Goal: Task Accomplishment & Management: Complete application form

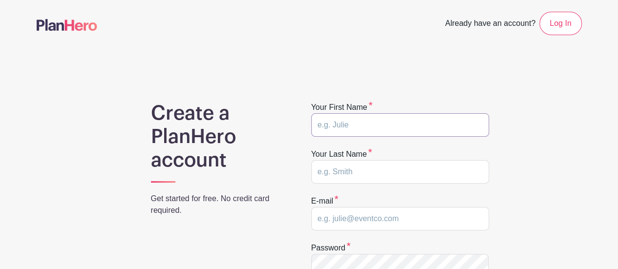
click at [369, 127] on input "text" at bounding box center [400, 124] width 178 height 23
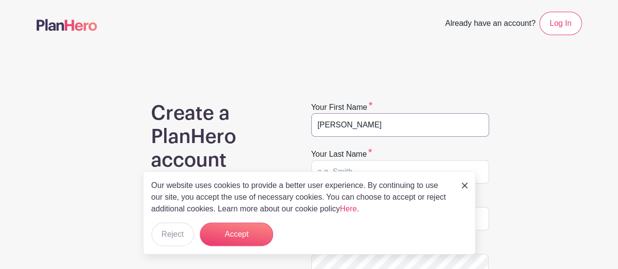
type input "[PERSON_NAME]"
click at [250, 233] on button "Accept" at bounding box center [236, 234] width 73 height 23
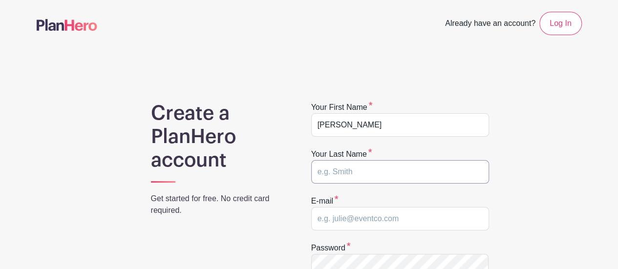
click at [333, 170] on input "text" at bounding box center [400, 171] width 178 height 23
type input "[PERSON_NAME]"
type input "[EMAIL_ADDRESS][DOMAIN_NAME]"
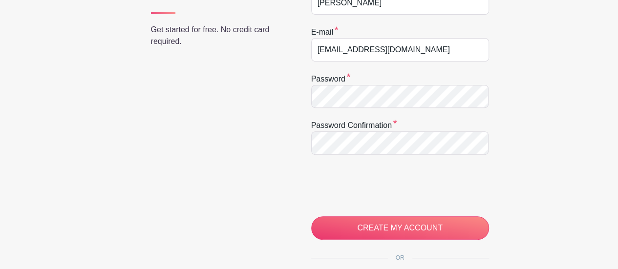
scroll to position [197, 0]
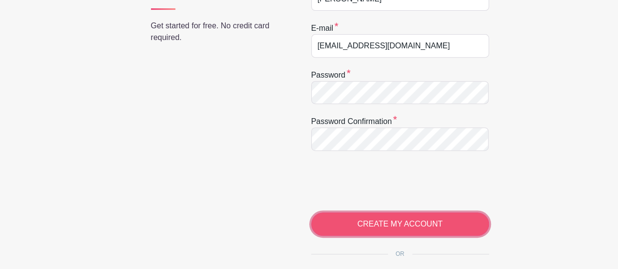
click at [399, 230] on input "CREATE MY ACCOUNT" at bounding box center [400, 224] width 178 height 23
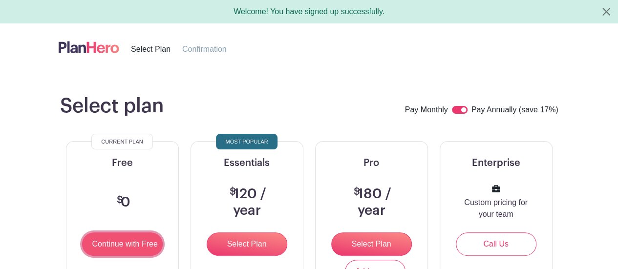
click at [121, 244] on input "Continue with Free" at bounding box center [122, 244] width 81 height 23
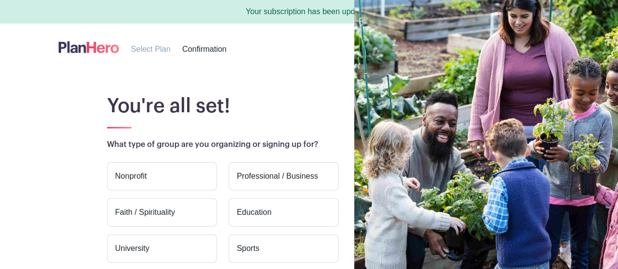
click at [274, 210] on label "Education" at bounding box center [284, 212] width 110 height 28
click at [0, 0] on input "Education" at bounding box center [0, 0] width 0 height 0
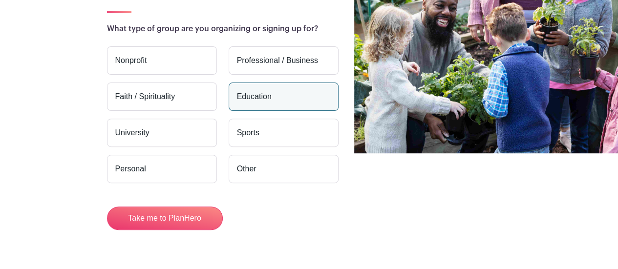
scroll to position [117, 0]
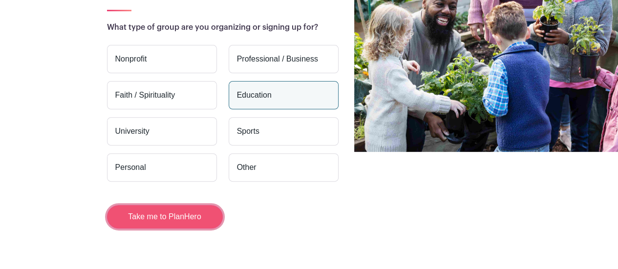
click at [170, 215] on button "Take me to PlanHero" at bounding box center [165, 216] width 116 height 23
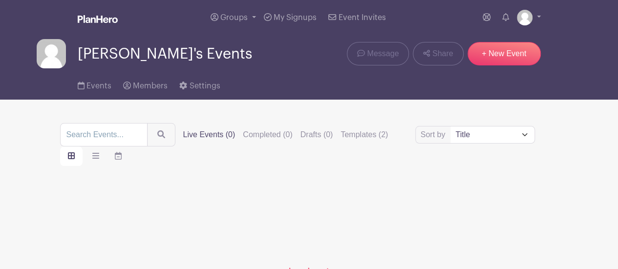
click at [112, 134] on input "search" at bounding box center [104, 134] width 88 height 23
click at [528, 134] on select "Title Recently modified Newest Upcoming dates" at bounding box center [493, 135] width 84 height 17
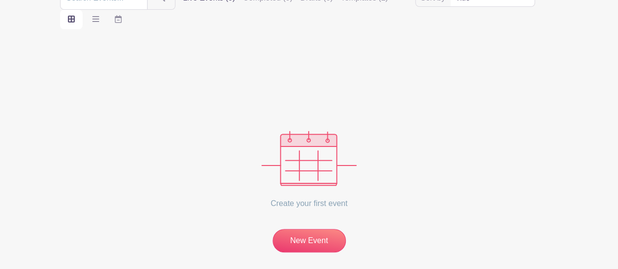
scroll to position [140, 0]
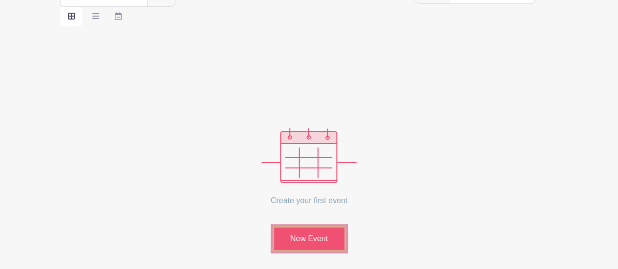
click at [301, 242] on link "New Event" at bounding box center [309, 238] width 73 height 25
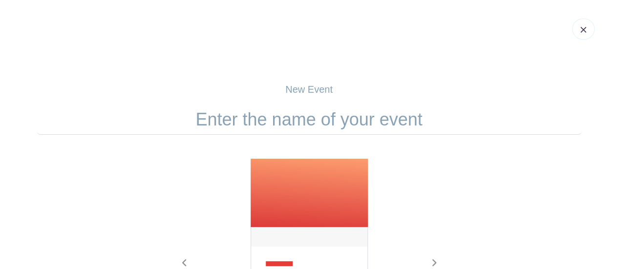
click at [285, 124] on input "text" at bounding box center [310, 120] width 546 height 30
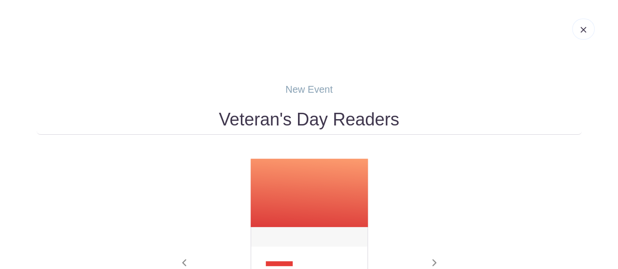
click at [333, 117] on input "Veteran's Day Readers" at bounding box center [310, 120] width 546 height 30
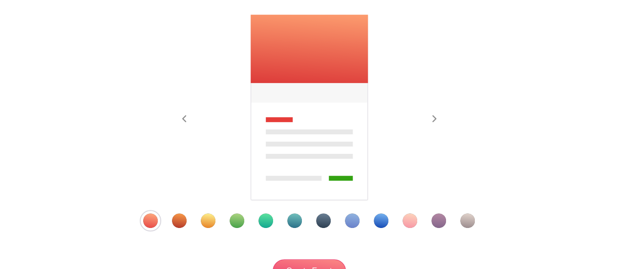
scroll to position [147, 0]
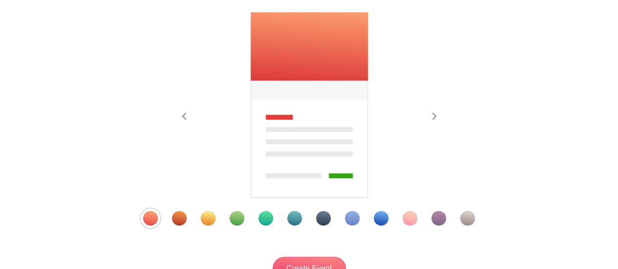
type input "Veteran's Day Classroom Readers"
click at [308, 123] on img at bounding box center [309, 106] width 119 height 188
click at [287, 35] on img at bounding box center [309, 106] width 119 height 188
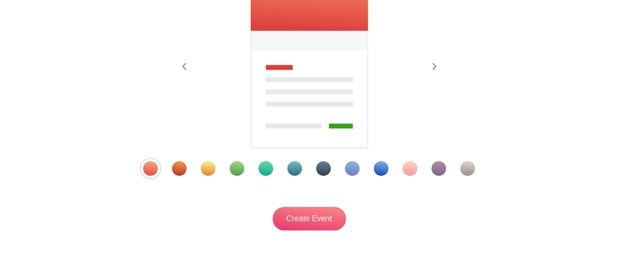
scroll to position [242, 0]
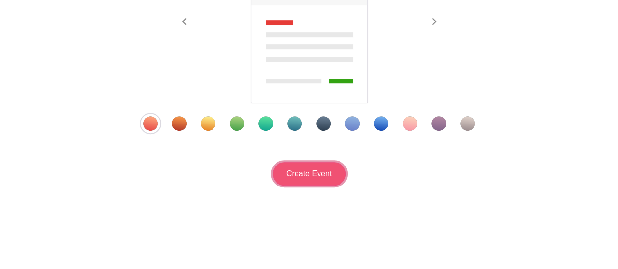
click at [323, 173] on input "Create Event" at bounding box center [309, 173] width 73 height 23
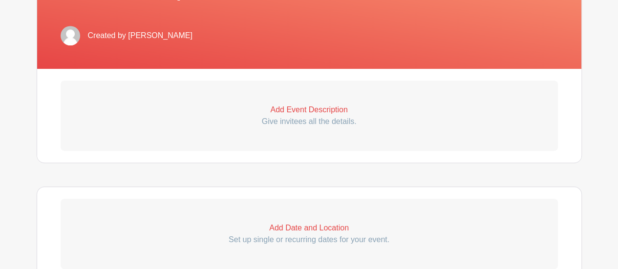
scroll to position [243, 0]
